Goal: Find specific fact: Find specific fact

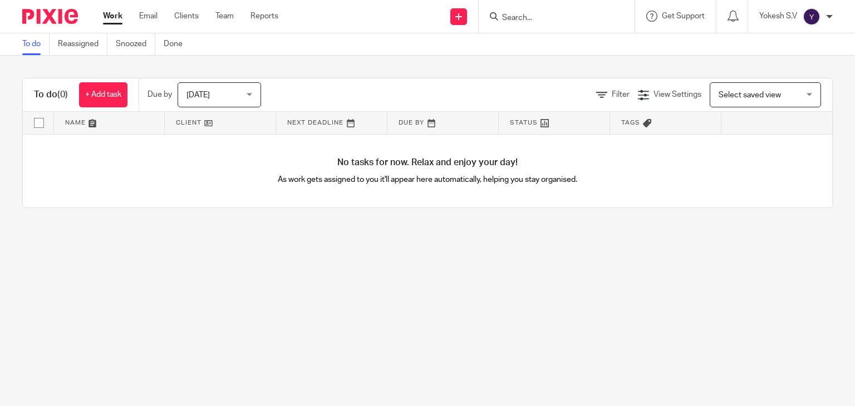
click at [508, 17] on input "Search" at bounding box center [551, 18] width 100 height 10
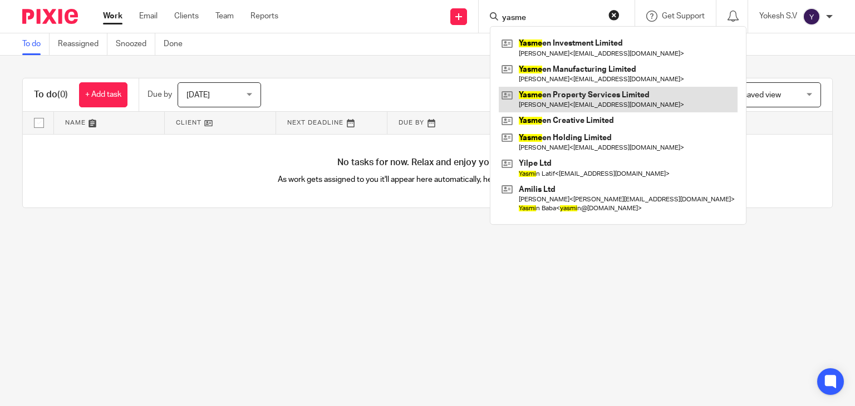
type input "yasme"
click at [604, 93] on link at bounding box center [618, 100] width 239 height 26
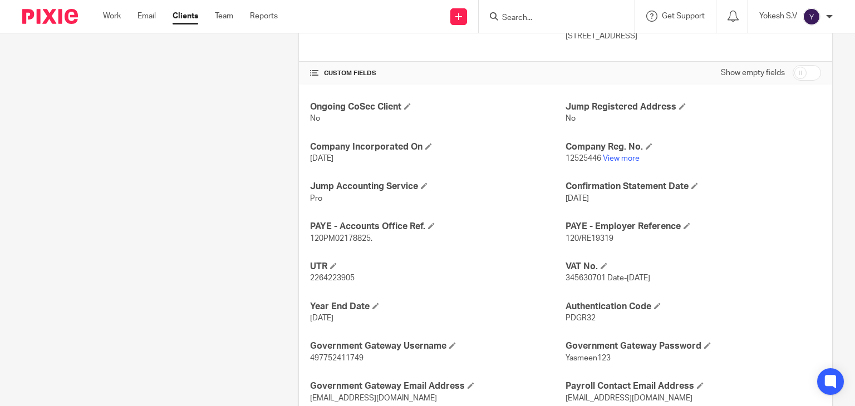
scroll to position [408, 0]
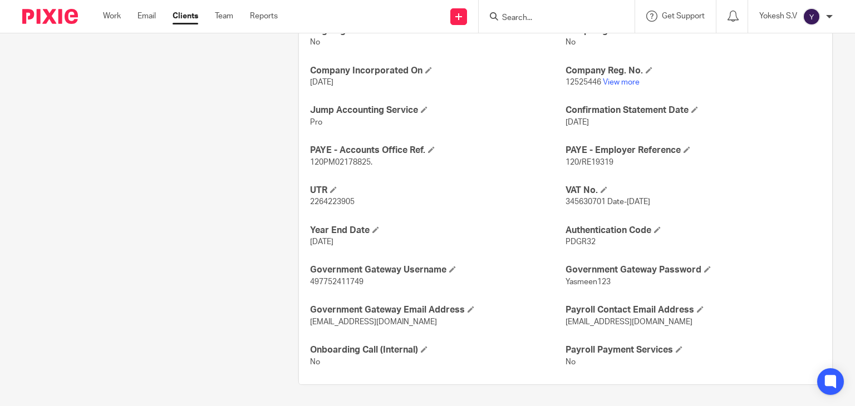
click at [329, 279] on span "497752411749" at bounding box center [336, 282] width 53 height 8
copy span "497752411749"
click at [593, 282] on span "Yasmeen123" at bounding box center [588, 282] width 45 height 8
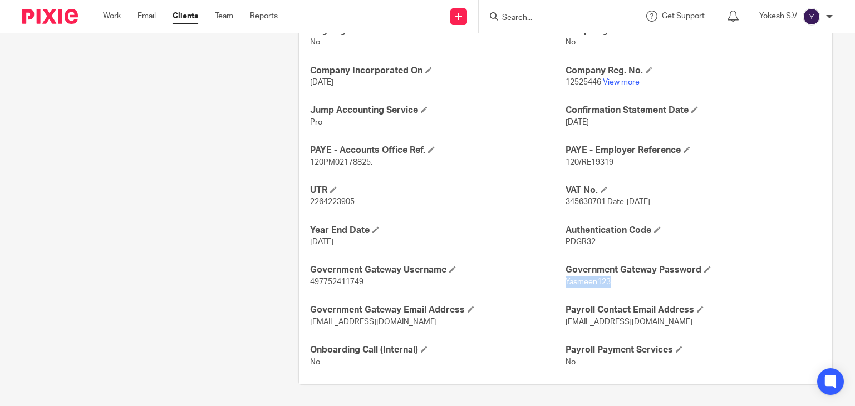
click at [593, 282] on span "Yasmeen123" at bounding box center [588, 282] width 45 height 8
copy span "Yasmeen123"
